Goal: Task Accomplishment & Management: Manage account settings

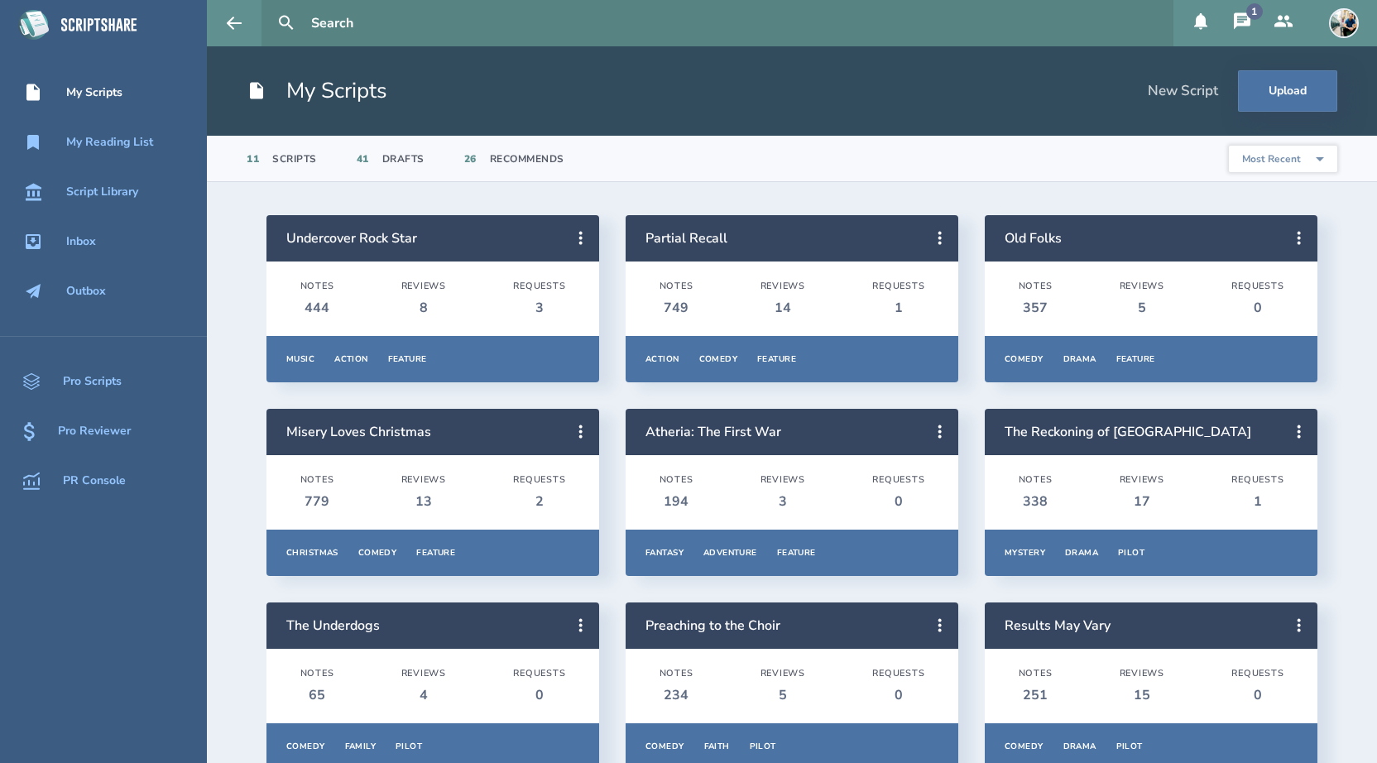
click at [1245, 22] on icon at bounding box center [1242, 20] width 17 height 17
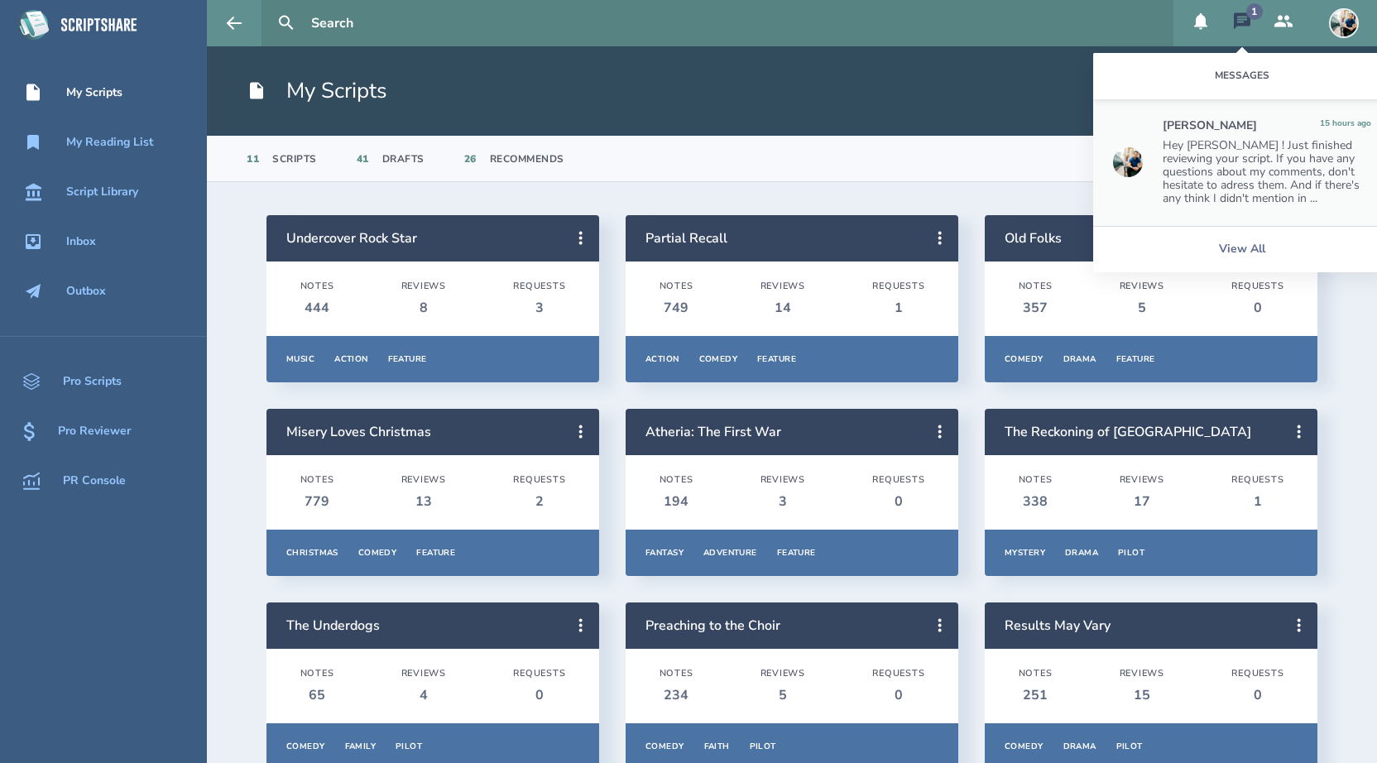
click at [1261, 168] on div "Hey [PERSON_NAME] ! Just finished reviewing your script. If you have any questi…" at bounding box center [1266, 172] width 208 height 66
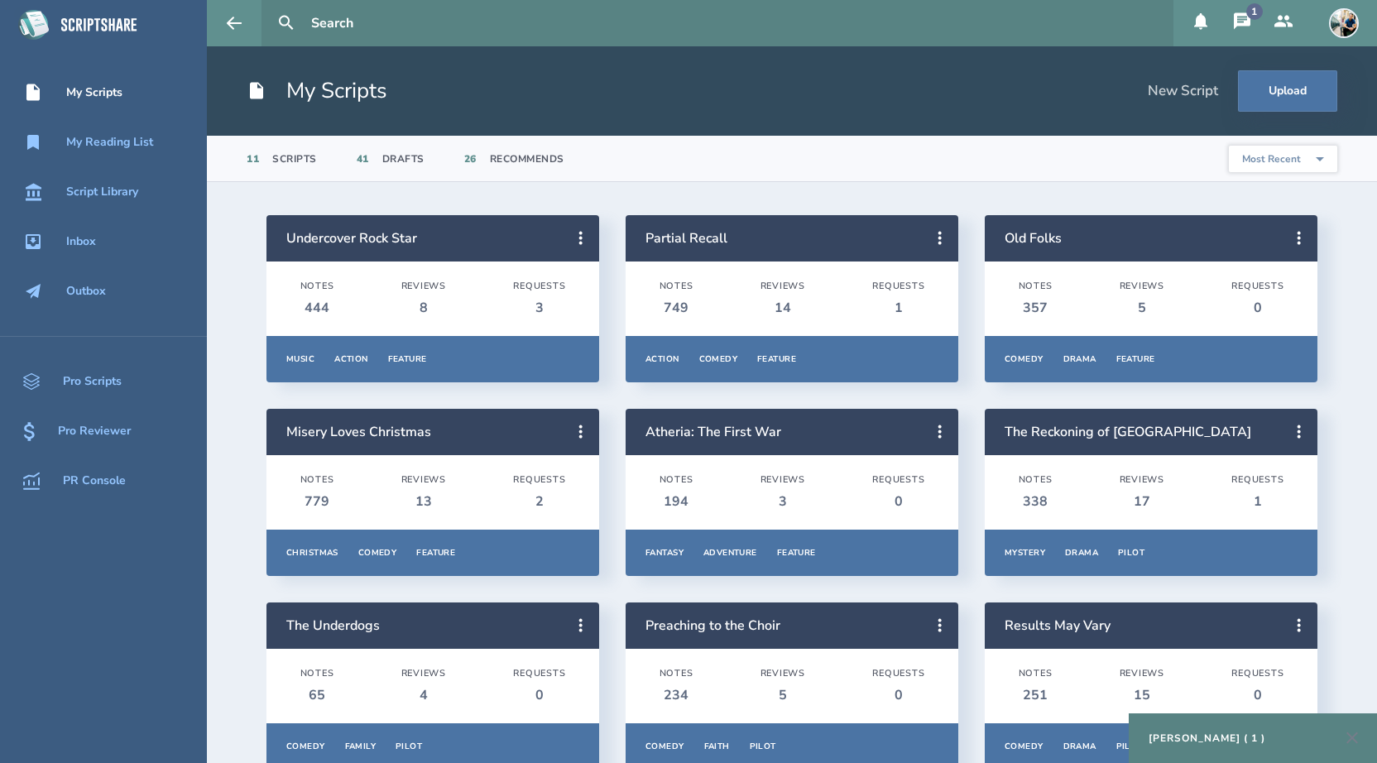
click at [1228, 745] on div "[PERSON_NAME] ( 1 )" at bounding box center [1252, 738] width 248 height 50
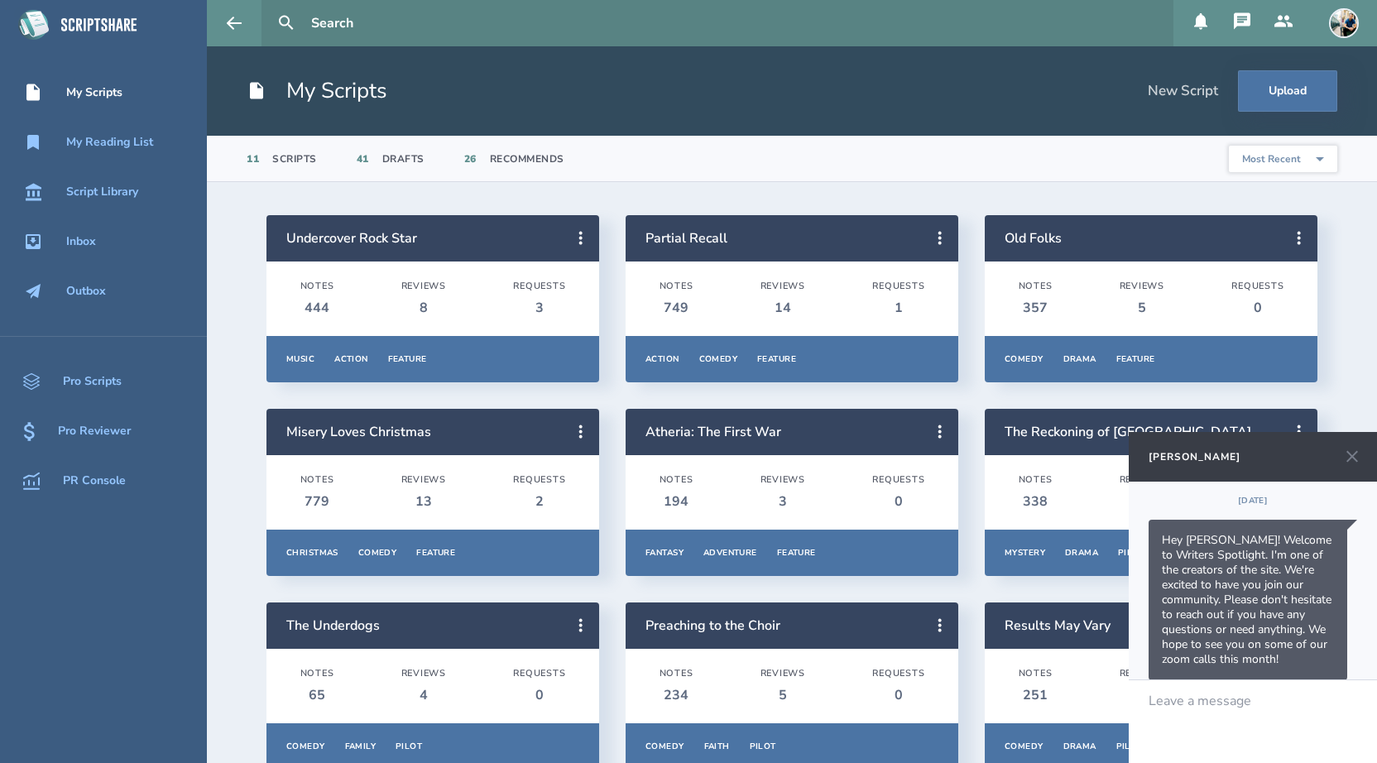
scroll to position [838, 0]
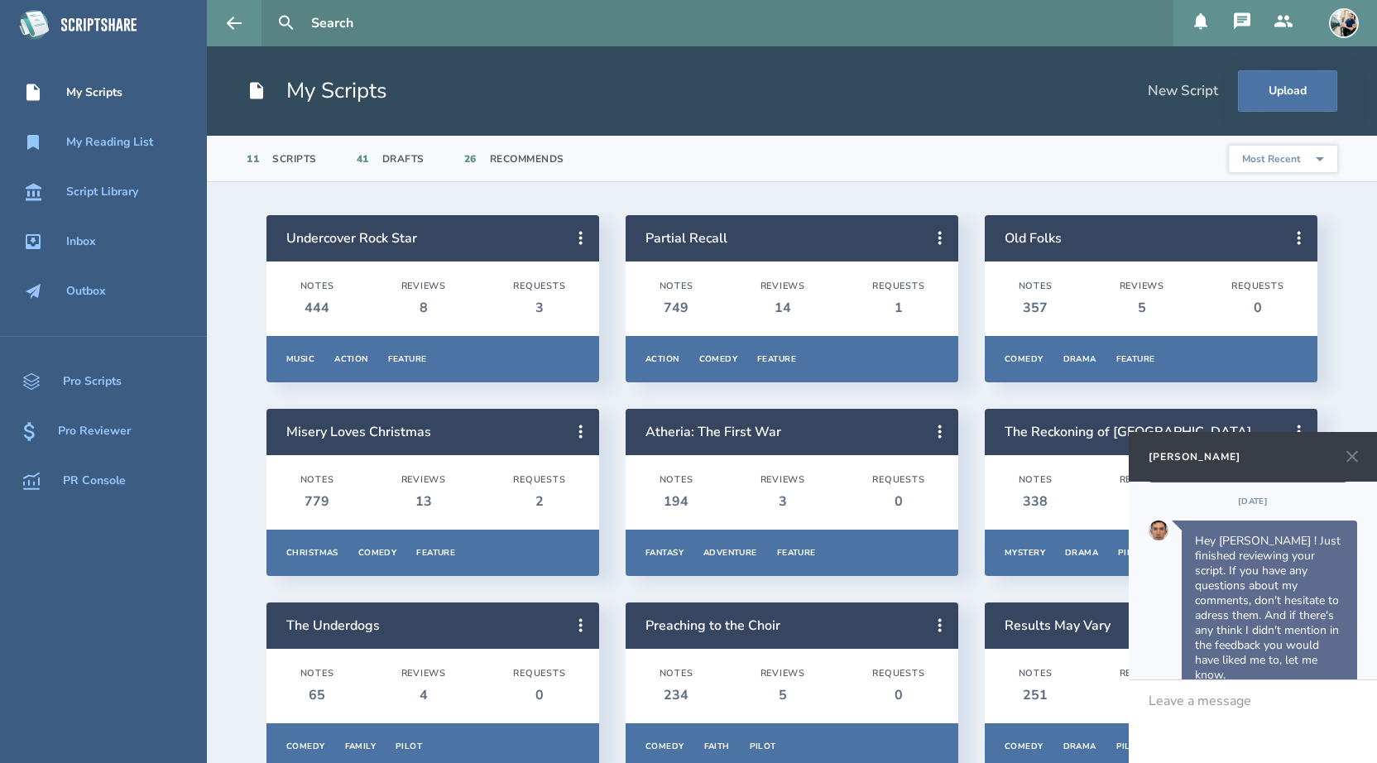
click at [1350, 459] on icon at bounding box center [1352, 457] width 20 height 20
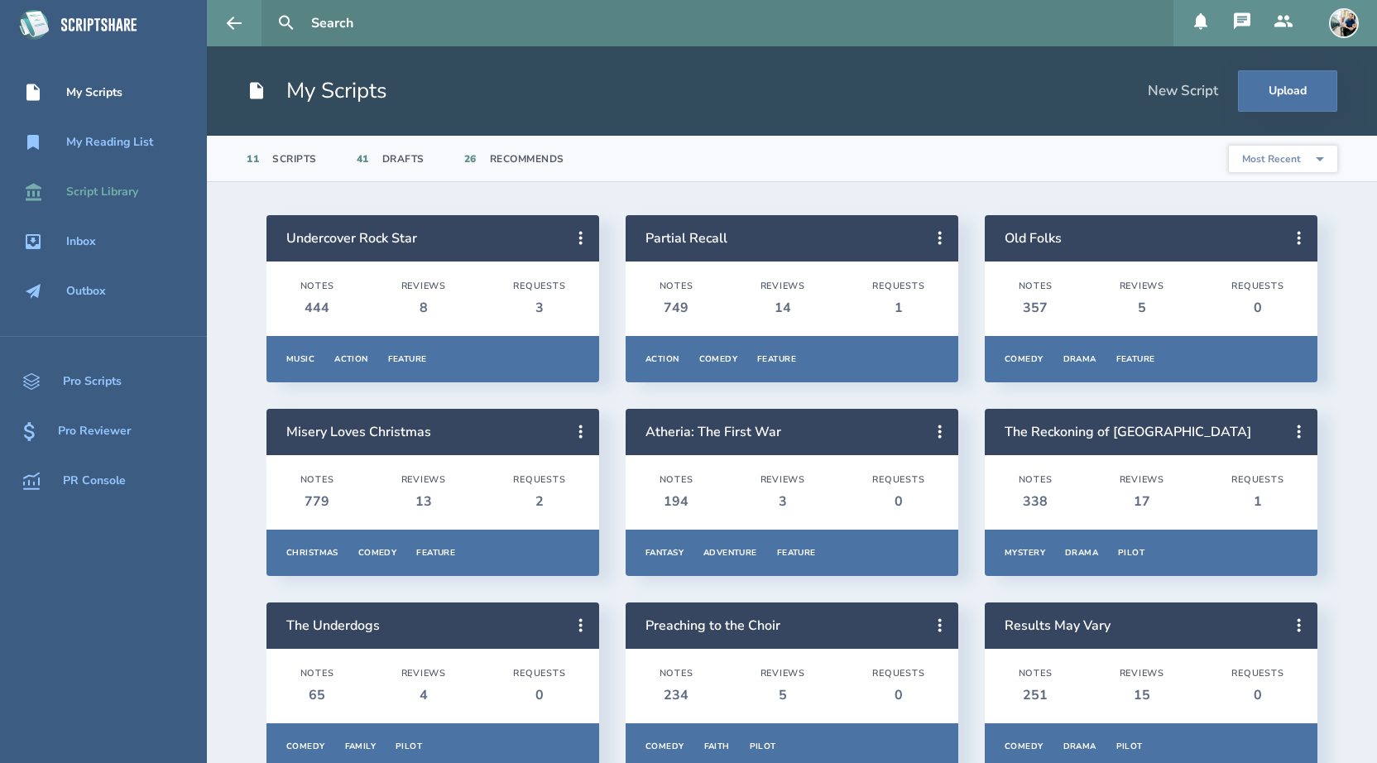
click at [135, 189] on div "Script Library" at bounding box center [102, 191] width 72 height 13
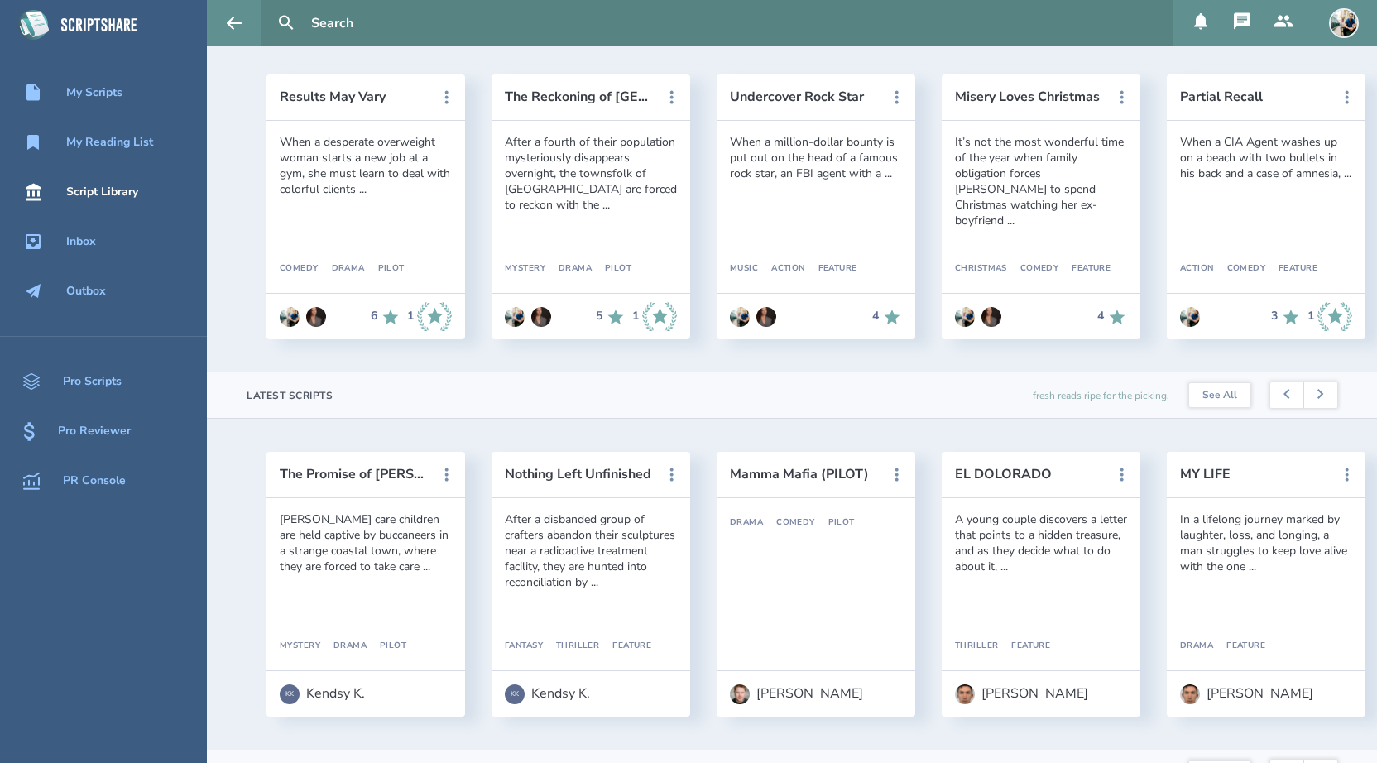
scroll to position [197, 0]
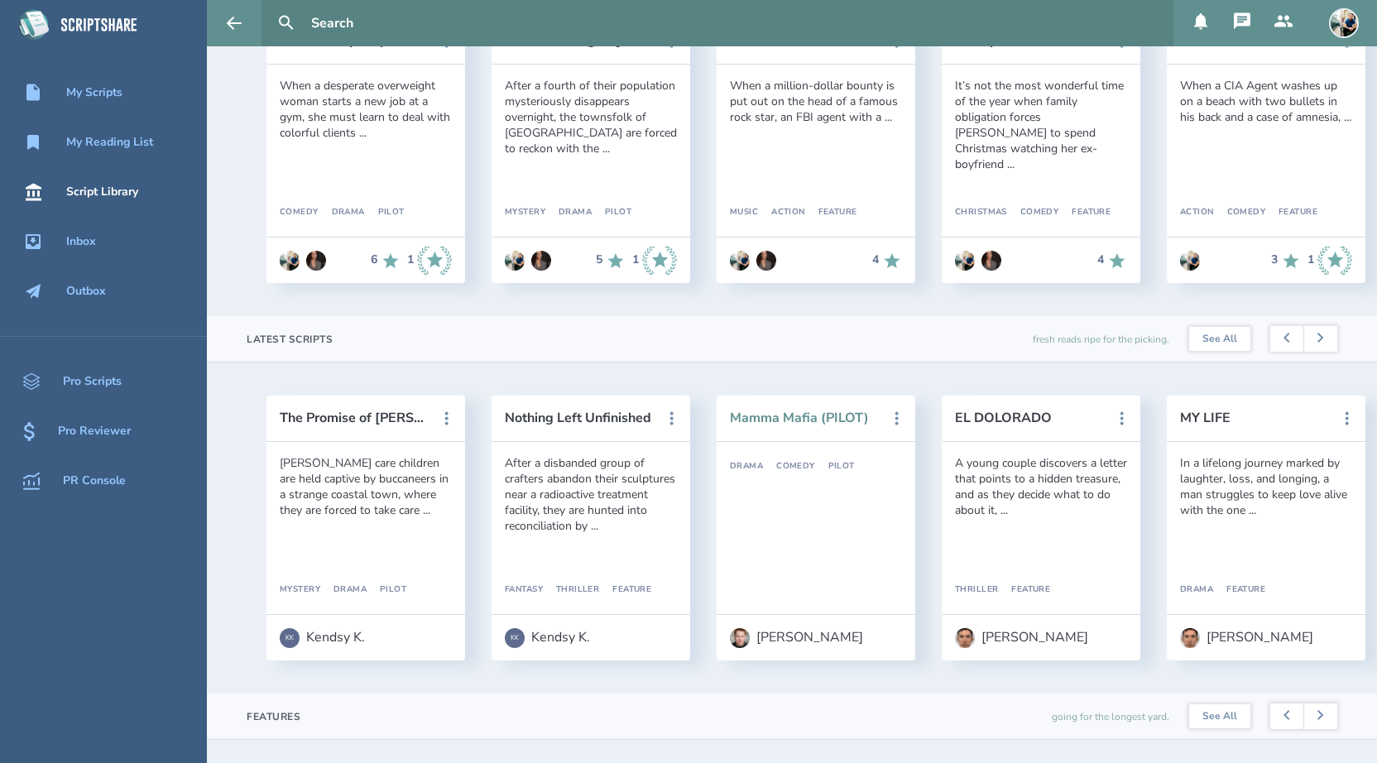
click at [846, 420] on button "Mamma Mafia (PILOT)" at bounding box center [804, 417] width 149 height 15
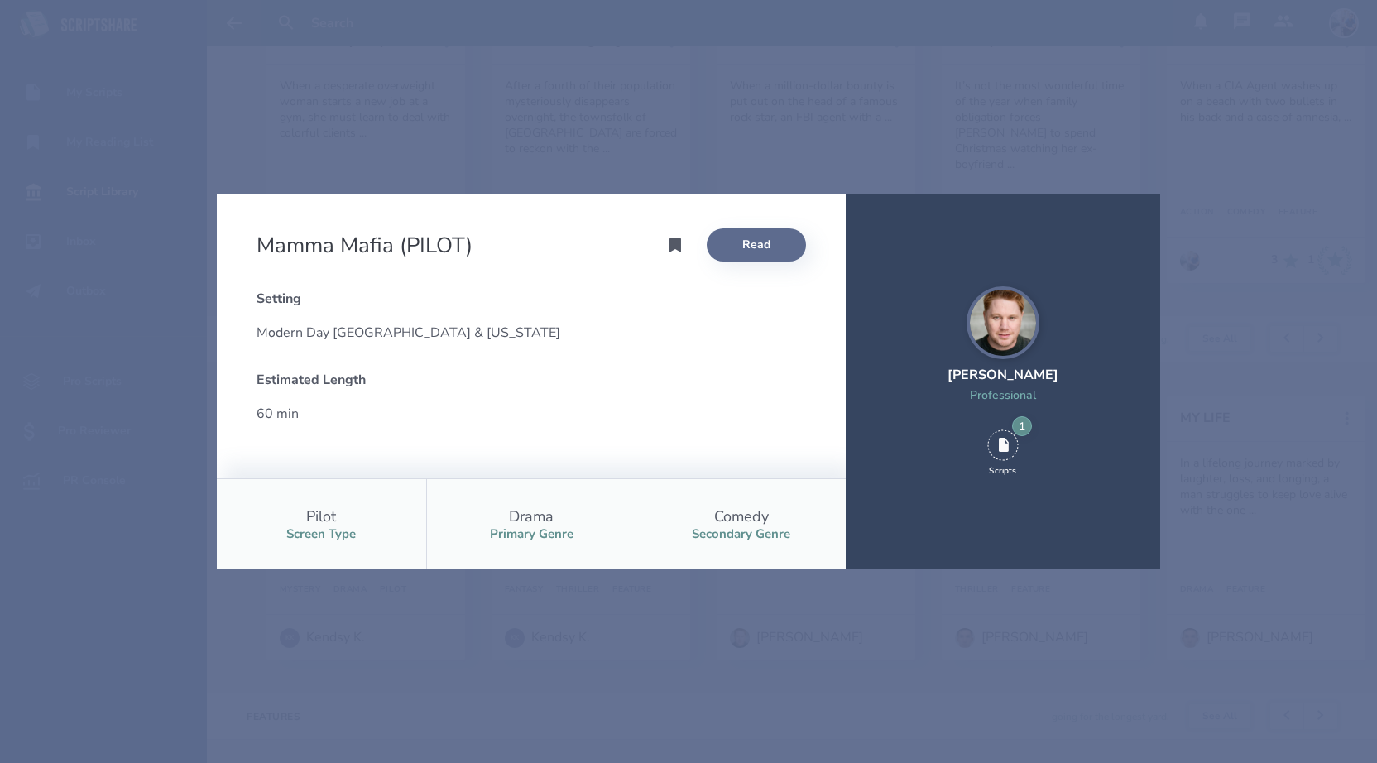
click at [768, 248] on link "Read" at bounding box center [756, 244] width 99 height 33
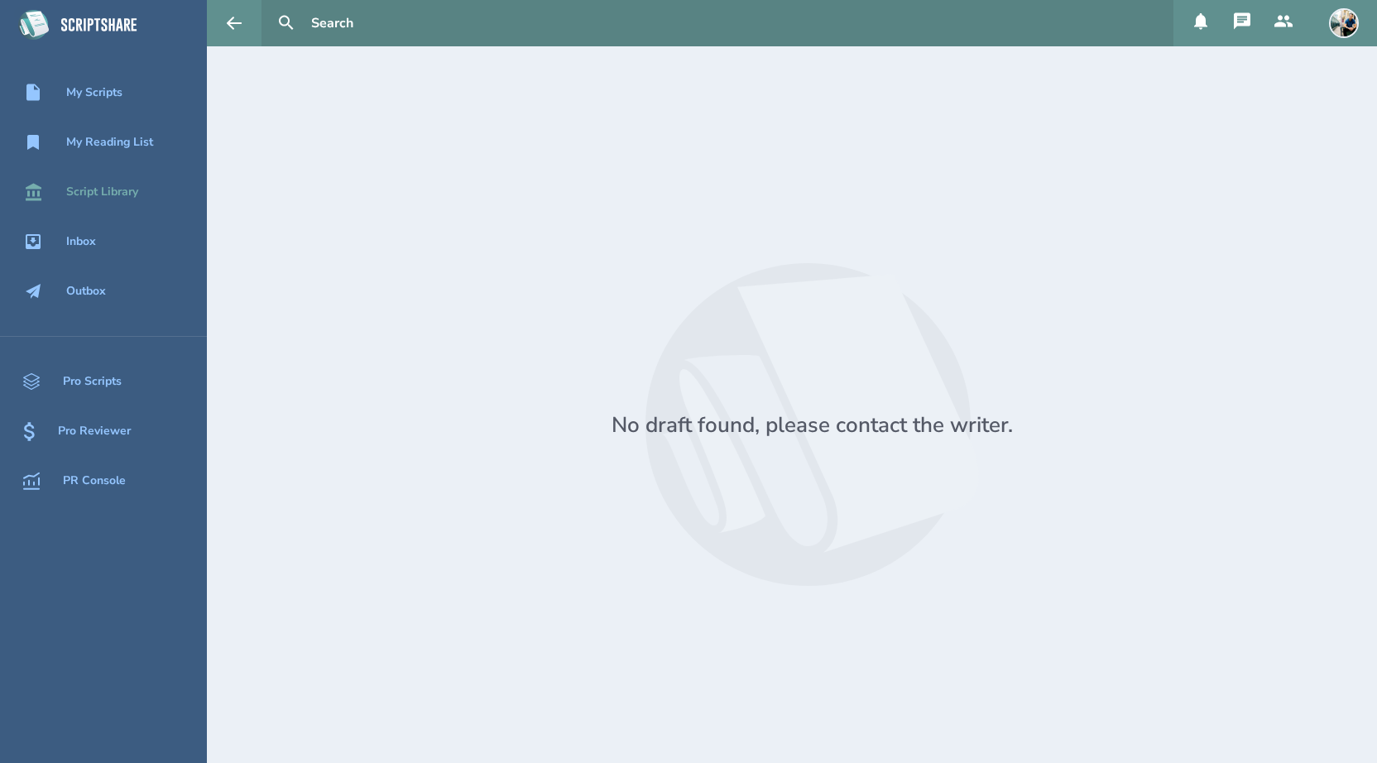
click at [98, 194] on div "Script Library" at bounding box center [102, 191] width 72 height 13
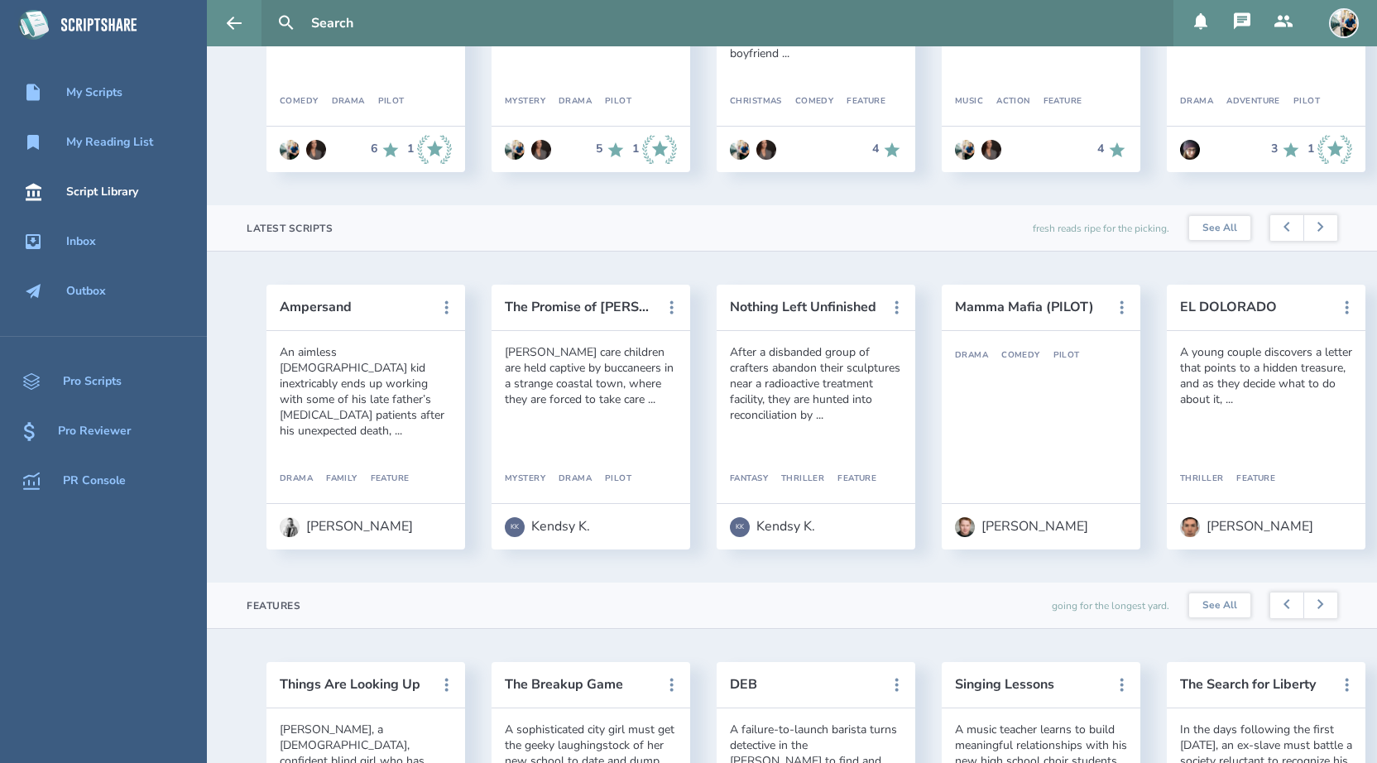
scroll to position [326, 0]
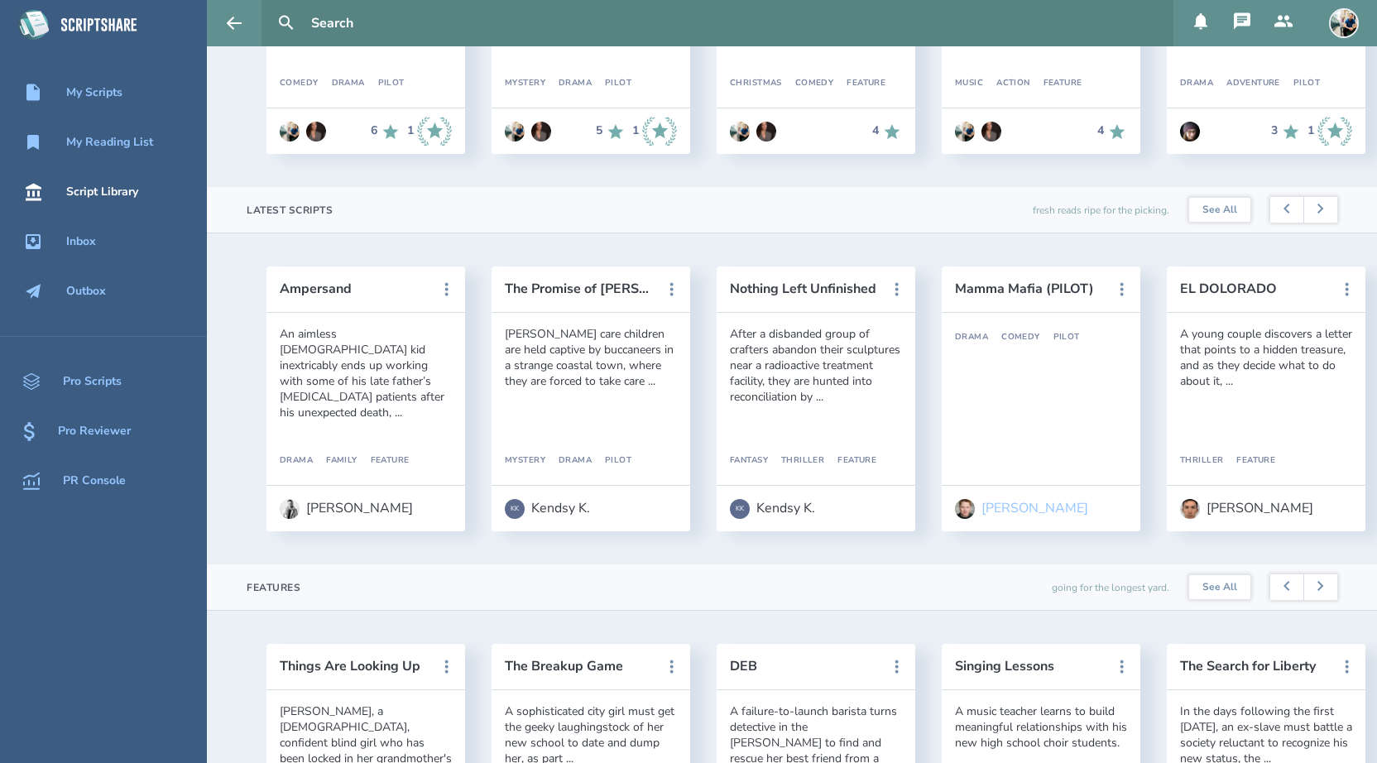
click at [1011, 510] on div "[PERSON_NAME]" at bounding box center [1034, 508] width 107 height 15
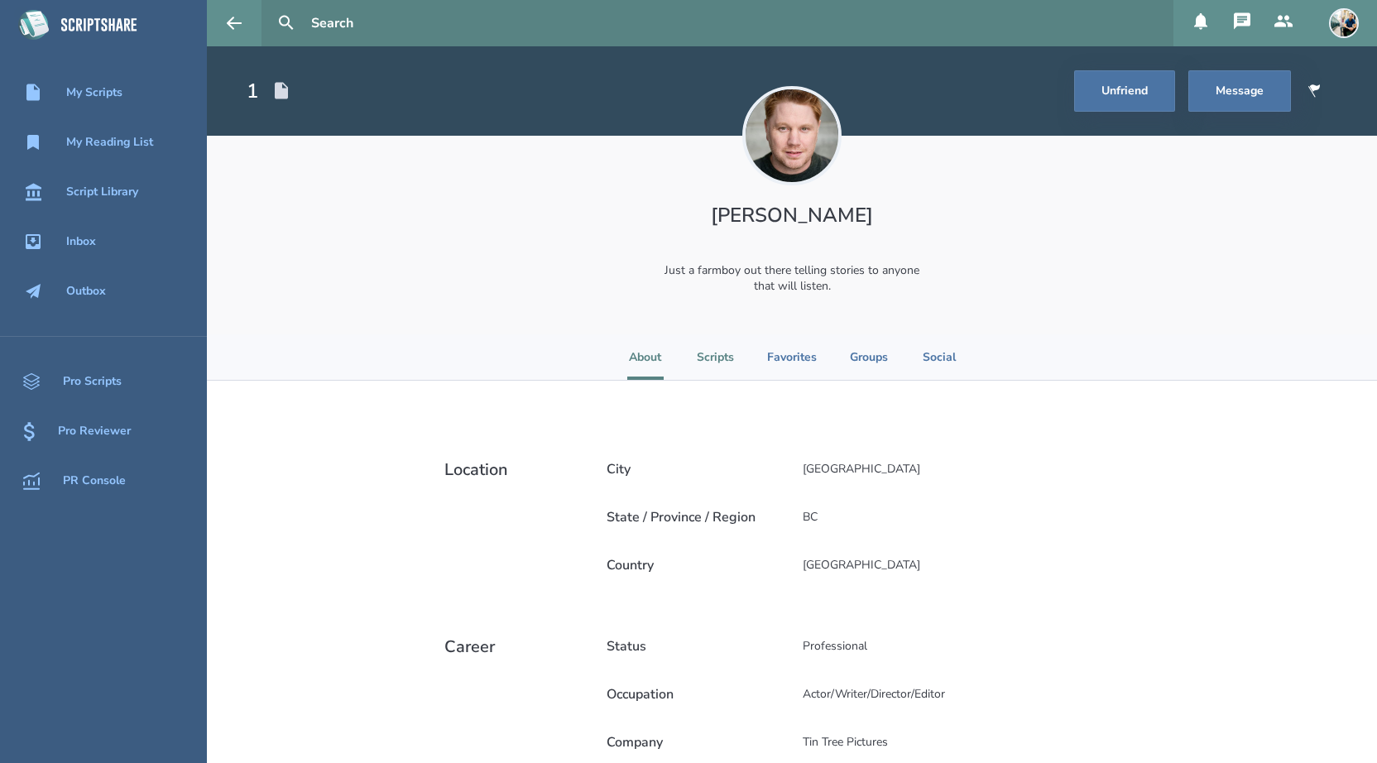
click at [709, 360] on li "Scripts" at bounding box center [715, 357] width 37 height 46
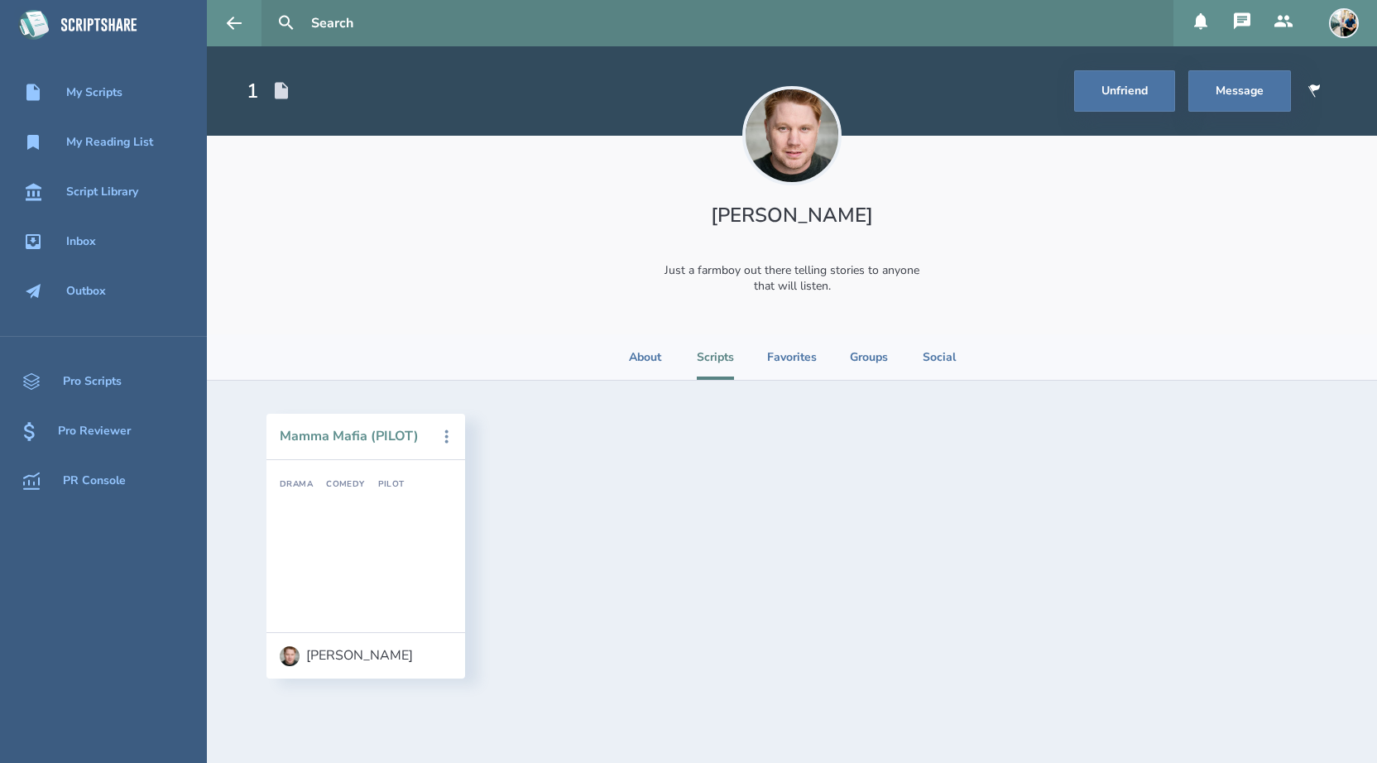
click at [377, 432] on button "Mamma Mafia (PILOT)" at bounding box center [354, 436] width 149 height 15
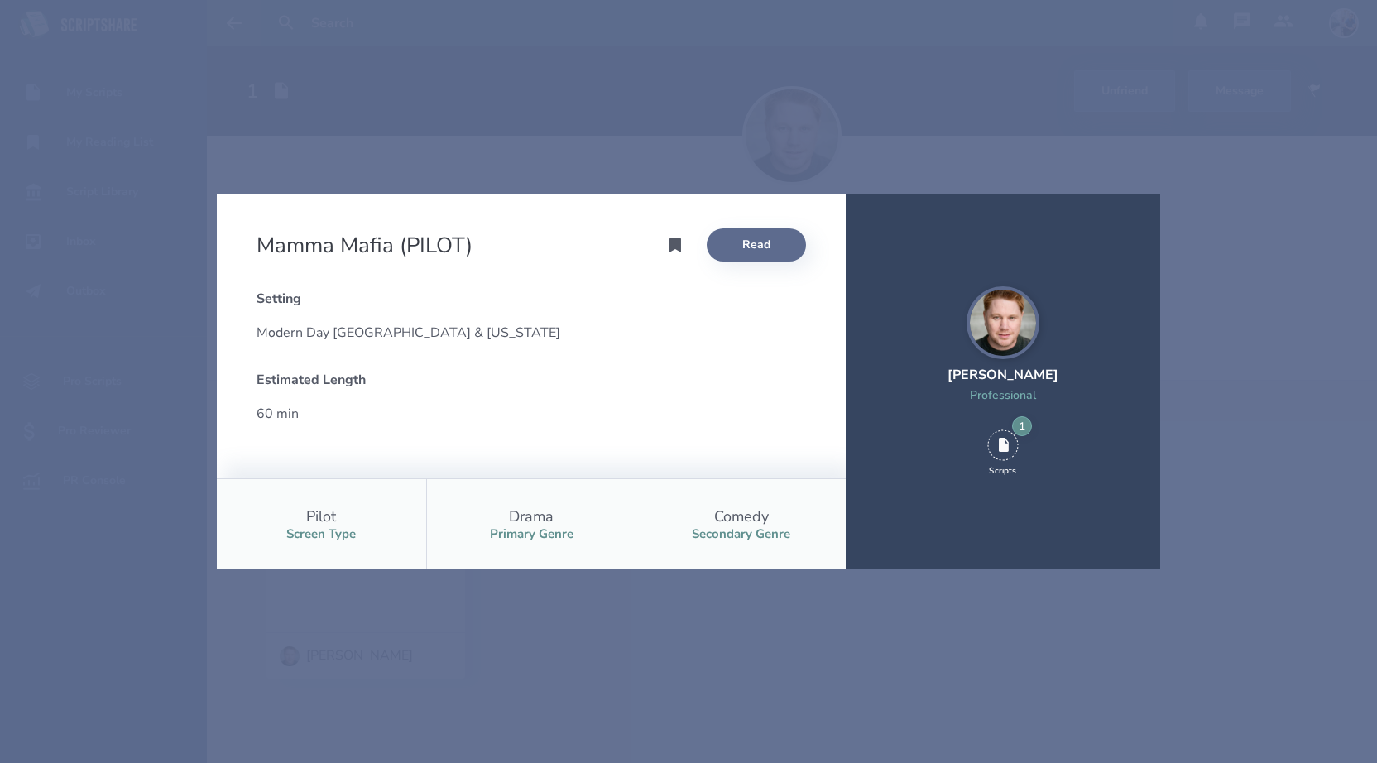
click at [755, 248] on link "Read" at bounding box center [756, 244] width 99 height 33
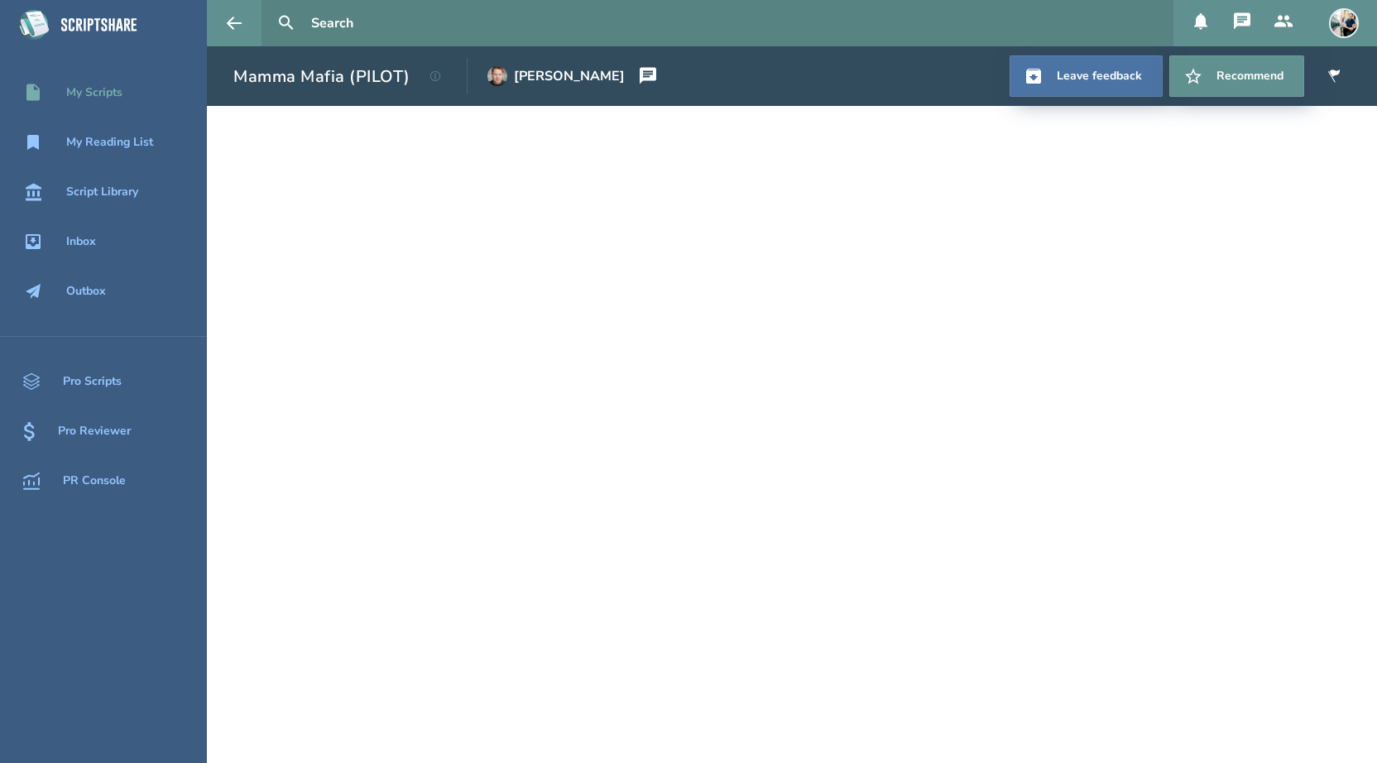
click at [101, 87] on div "My Scripts" at bounding box center [94, 92] width 56 height 13
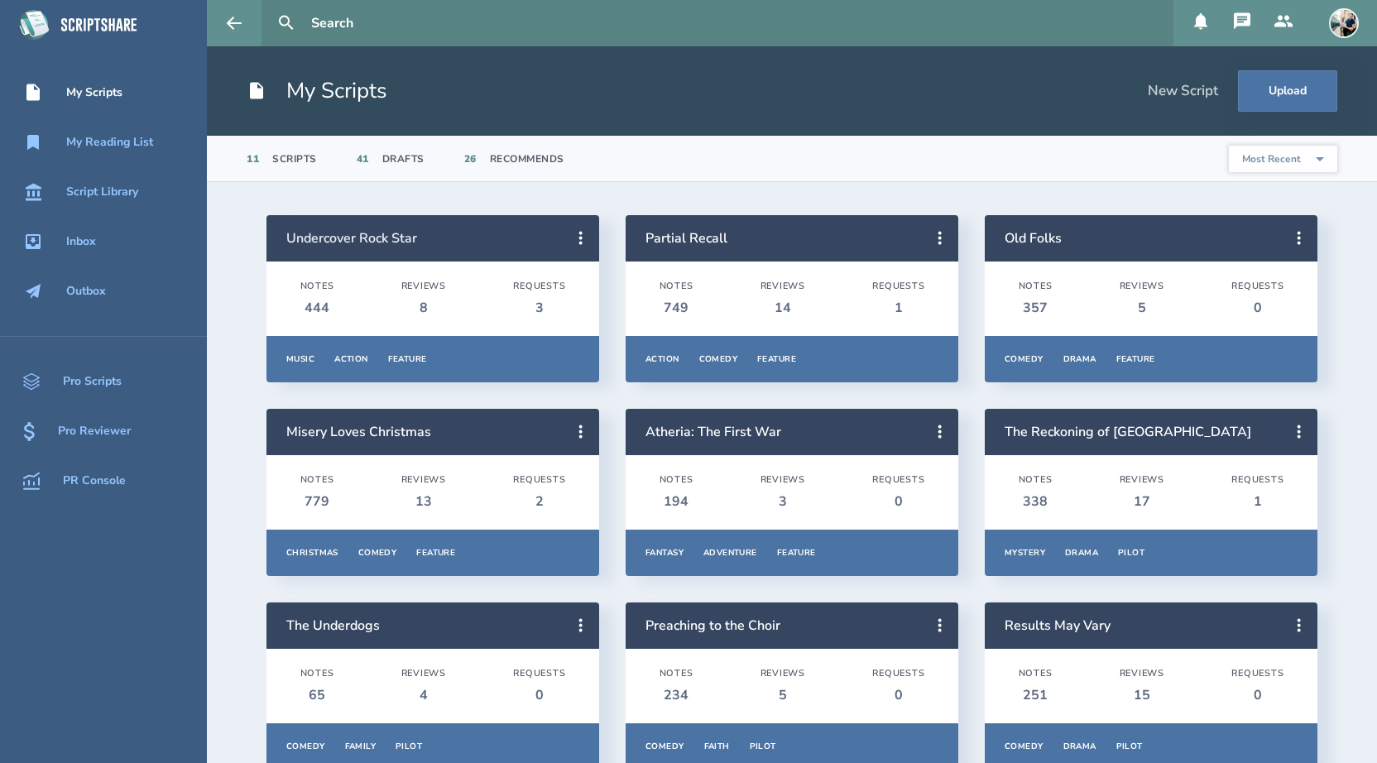
click at [346, 236] on link "Undercover Rock Star" at bounding box center [351, 238] width 131 height 18
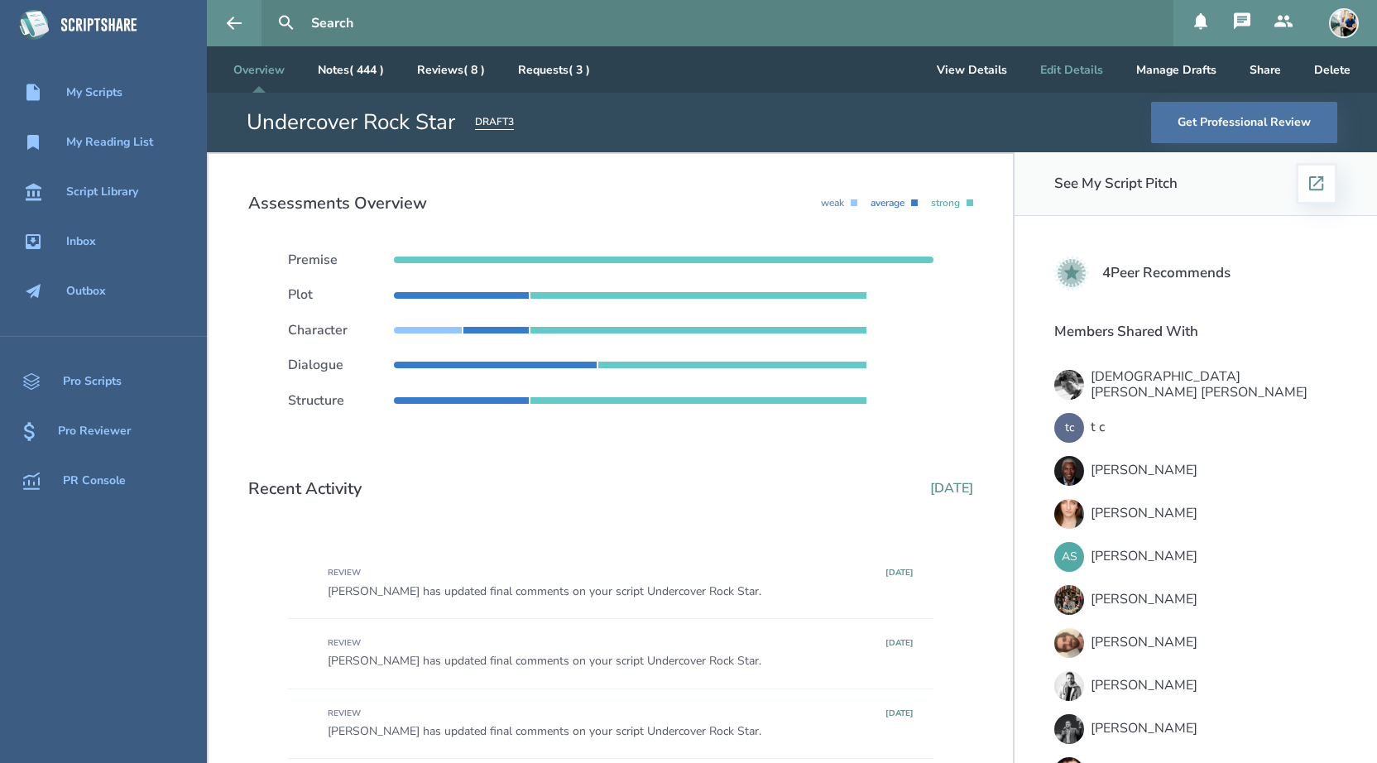
click at [1056, 79] on button "Edit Details" at bounding box center [1071, 69] width 89 height 46
select select "14"
select select "1"
select select "3"
select select "4"
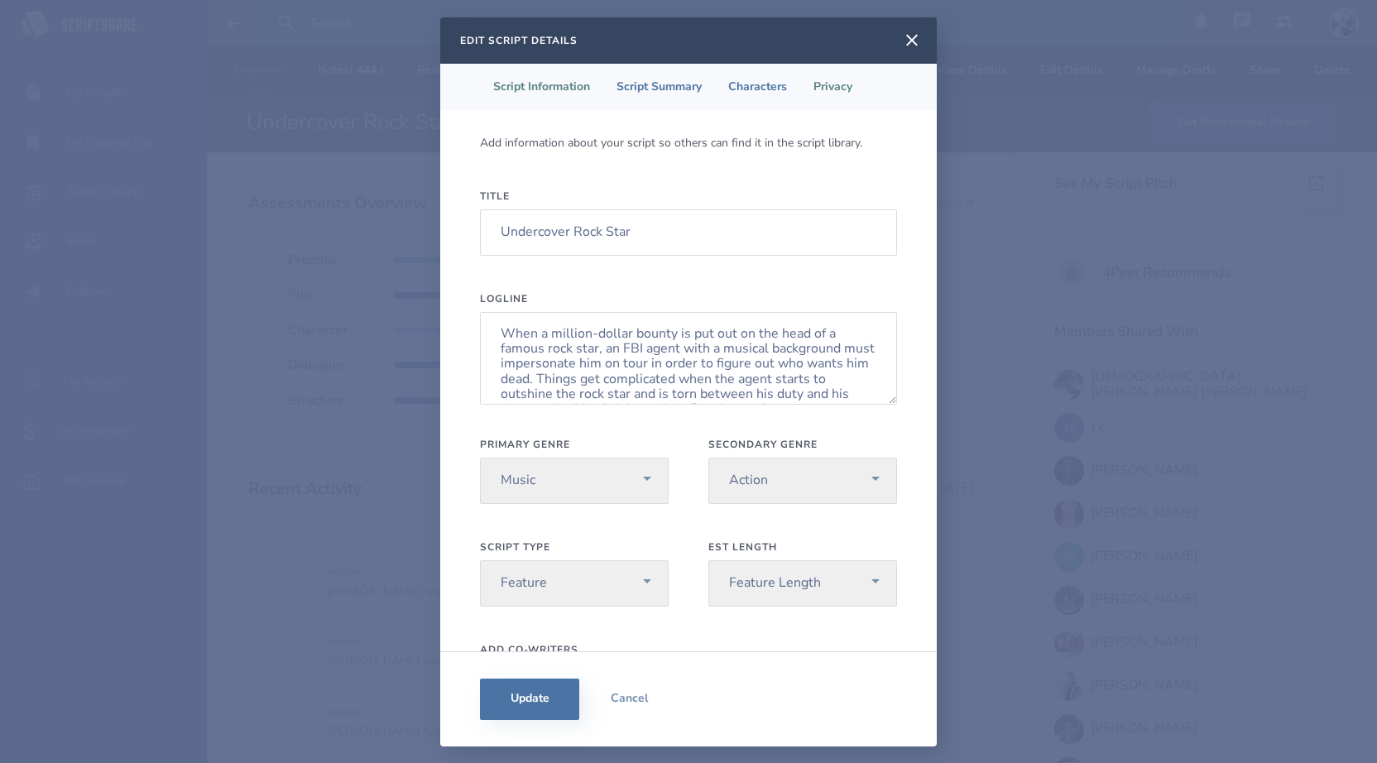
click at [839, 93] on li "Privacy" at bounding box center [832, 87] width 65 height 46
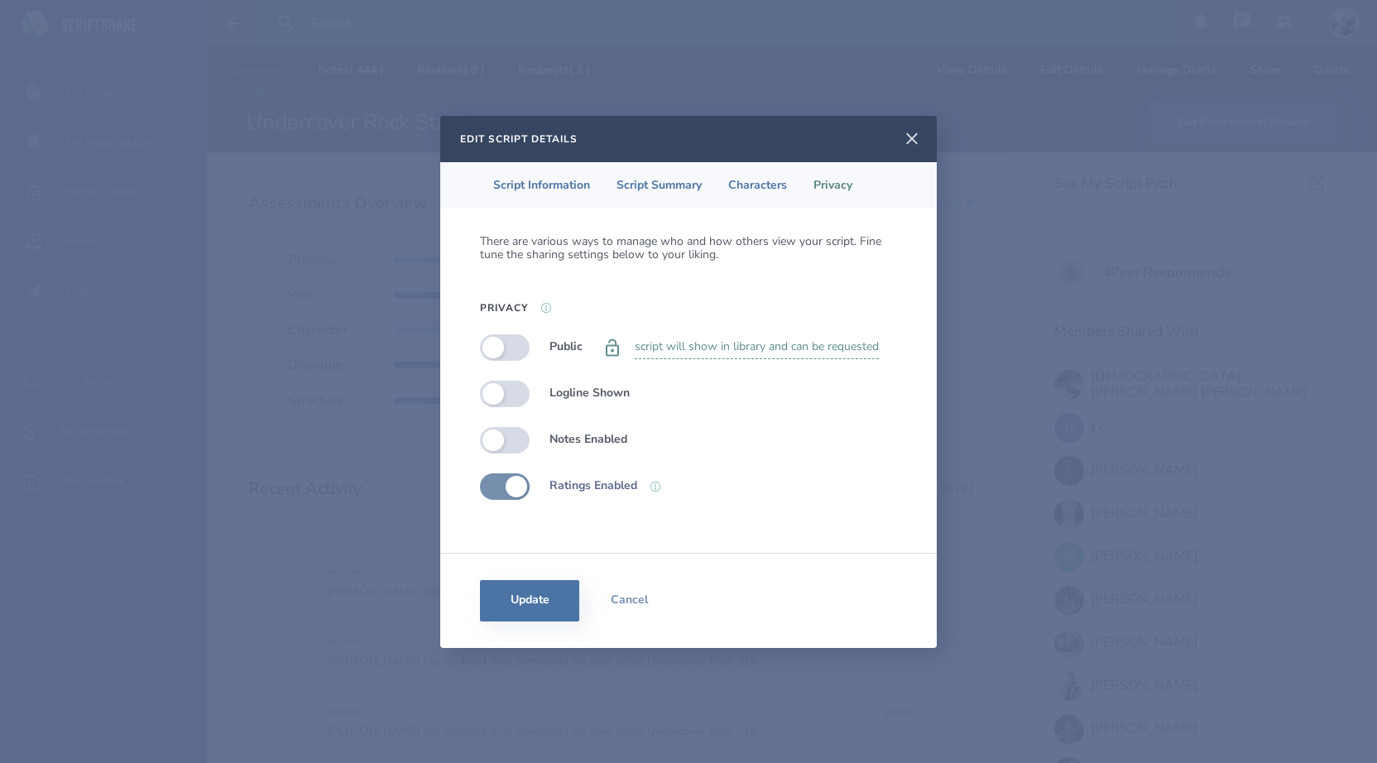
click at [908, 141] on icon at bounding box center [912, 138] width 12 height 12
